Goal: Transaction & Acquisition: Purchase product/service

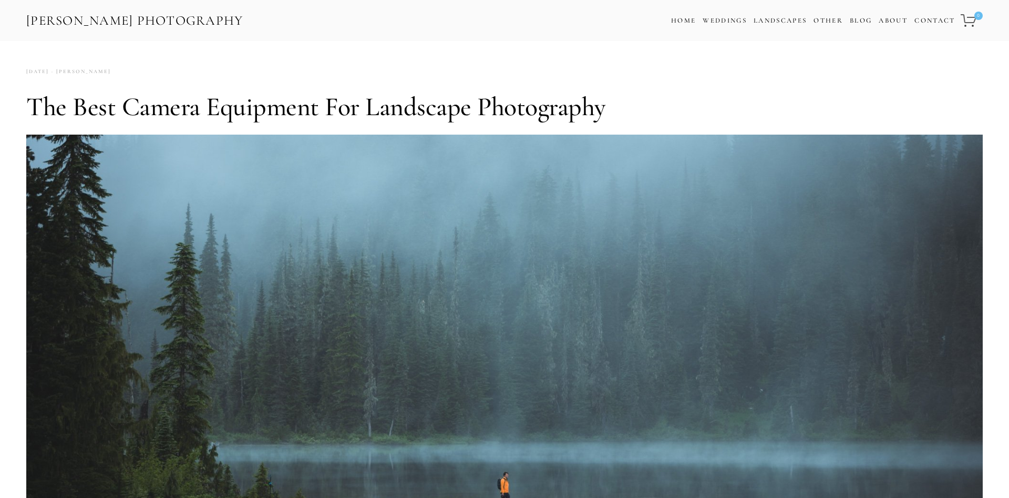
click at [83, 17] on link "[PERSON_NAME] Photography" at bounding box center [134, 21] width 219 height 24
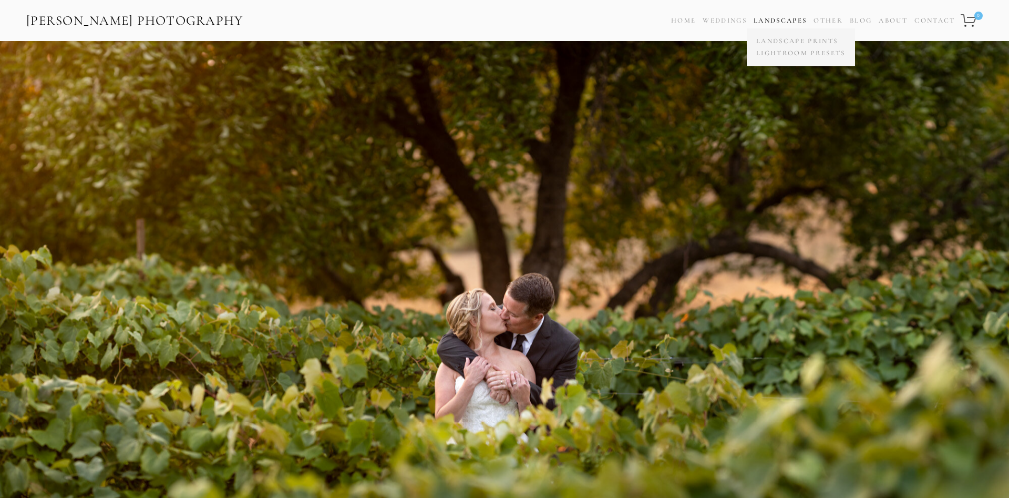
click at [786, 25] on span "Landscapes Landscape Prints Lightroom Presets" at bounding box center [780, 20] width 53 height 15
click at [787, 20] on link "Landscapes" at bounding box center [780, 20] width 53 height 8
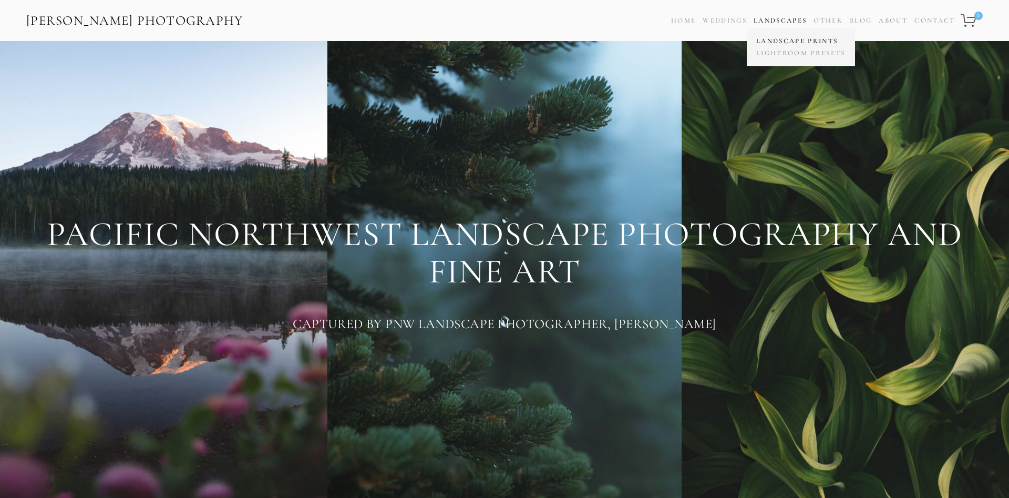
click at [787, 43] on link "Landscape Prints" at bounding box center [801, 41] width 95 height 12
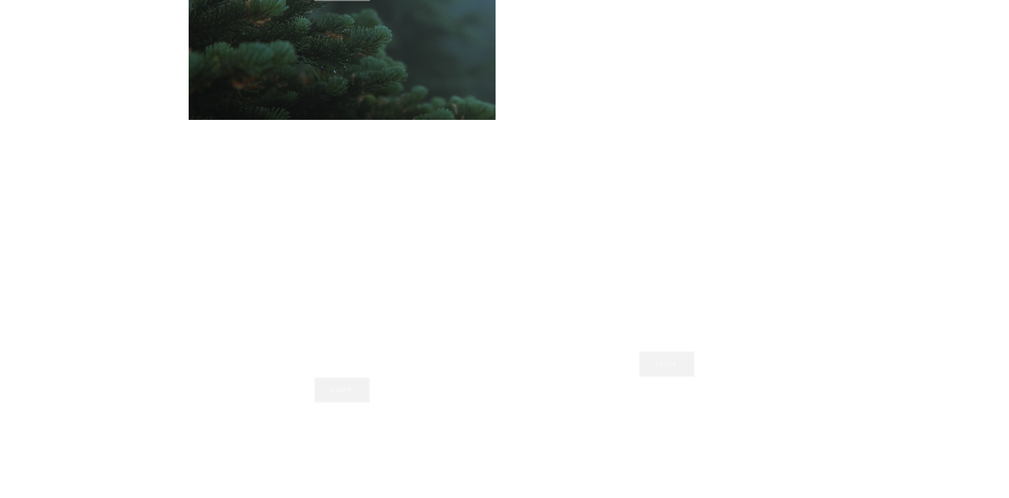
scroll to position [1233, 0]
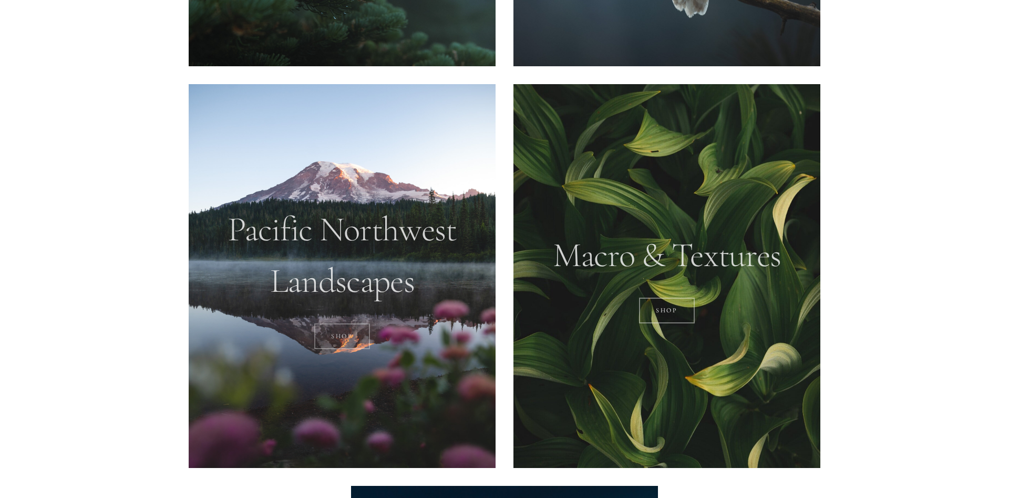
click at [347, 337] on link "SHOP" at bounding box center [342, 336] width 56 height 26
